Goal: Information Seeking & Learning: Learn about a topic

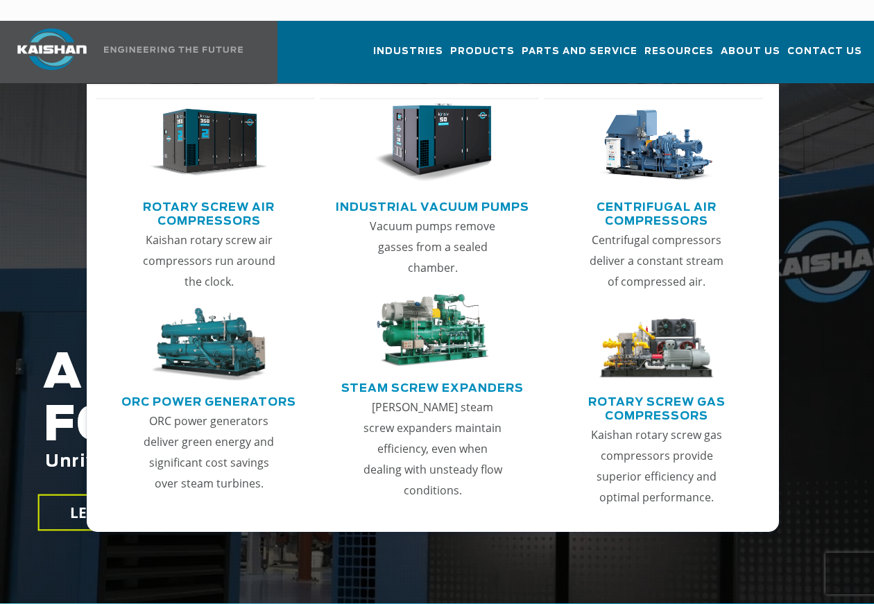
click at [219, 195] on link "Rotary Screw Air Compressors" at bounding box center [209, 212] width 212 height 35
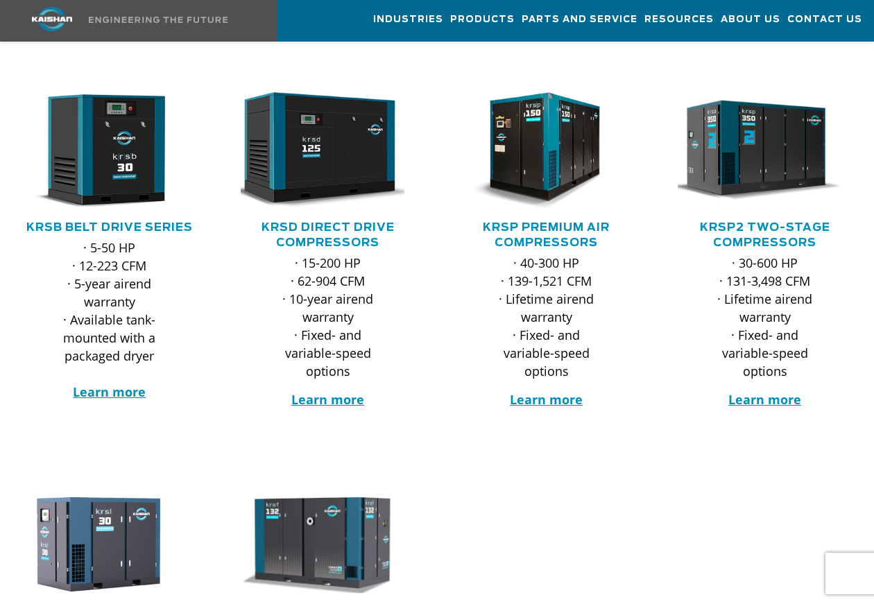
scroll to position [208, 0]
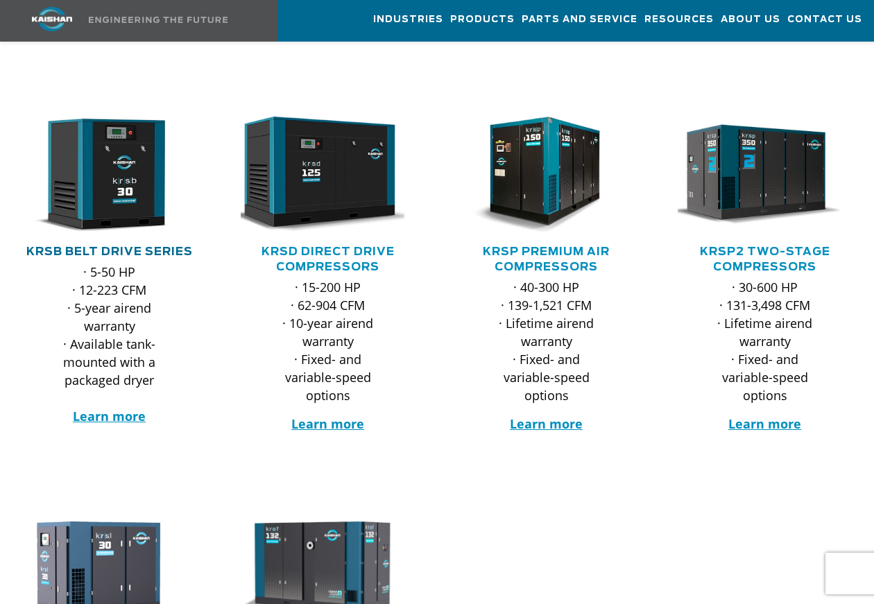
click at [128, 246] on link "KRSB Belt Drive Series" at bounding box center [109, 251] width 166 height 11
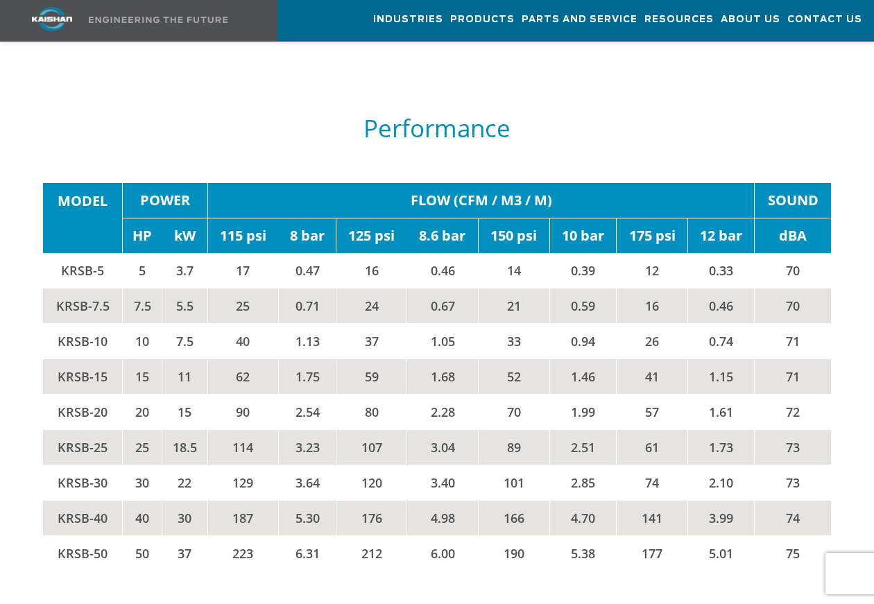
scroll to position [2081, 0]
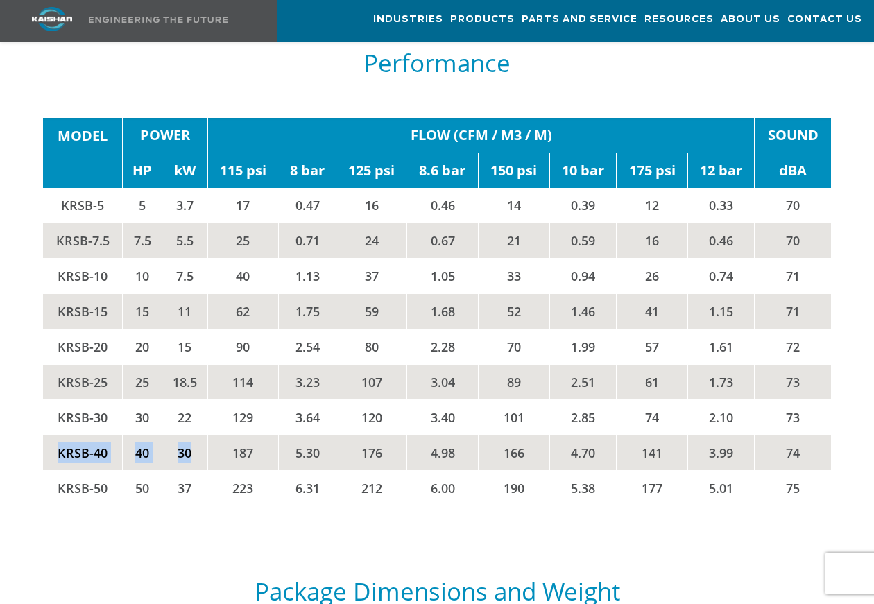
drag, startPoint x: 60, startPoint y: 400, endPoint x: 203, endPoint y: 394, distance: 142.3
click at [203, 436] on tr "KRSB-40 40 30 187 5.30 176 4.98 166 4.70 141 3.99 74" at bounding box center [436, 453] width 787 height 35
drag, startPoint x: 203, startPoint y: 394, endPoint x: 285, endPoint y: 391, distance: 82.6
click at [285, 436] on td "5.30" at bounding box center [308, 453] width 58 height 35
click at [640, 436] on td "141" at bounding box center [652, 453] width 71 height 35
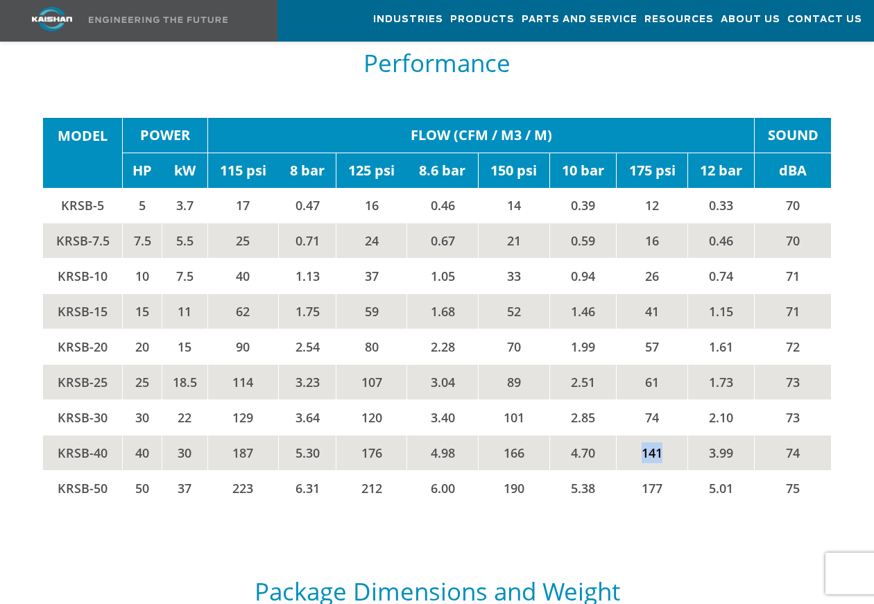
drag, startPoint x: 644, startPoint y: 394, endPoint x: 678, endPoint y: 395, distance: 34.7
click at [678, 436] on td "141" at bounding box center [652, 453] width 71 height 35
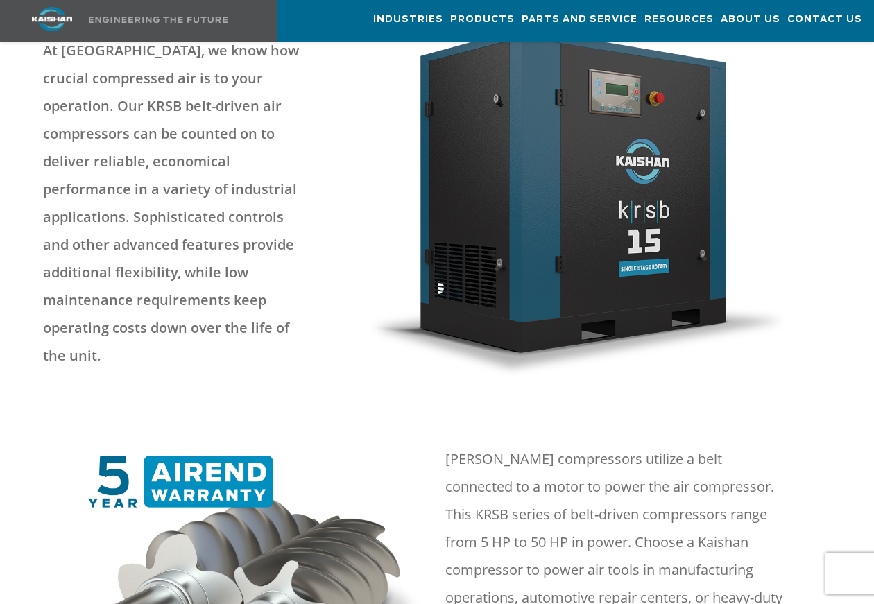
scroll to position [0, 0]
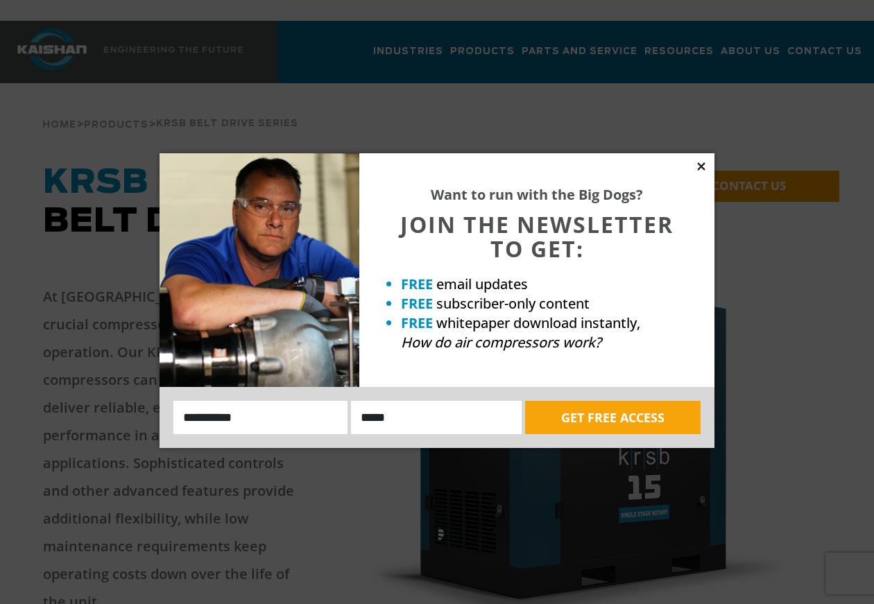
click at [698, 164] on icon at bounding box center [701, 166] width 8 height 8
